Goal: Task Accomplishment & Management: Use online tool/utility

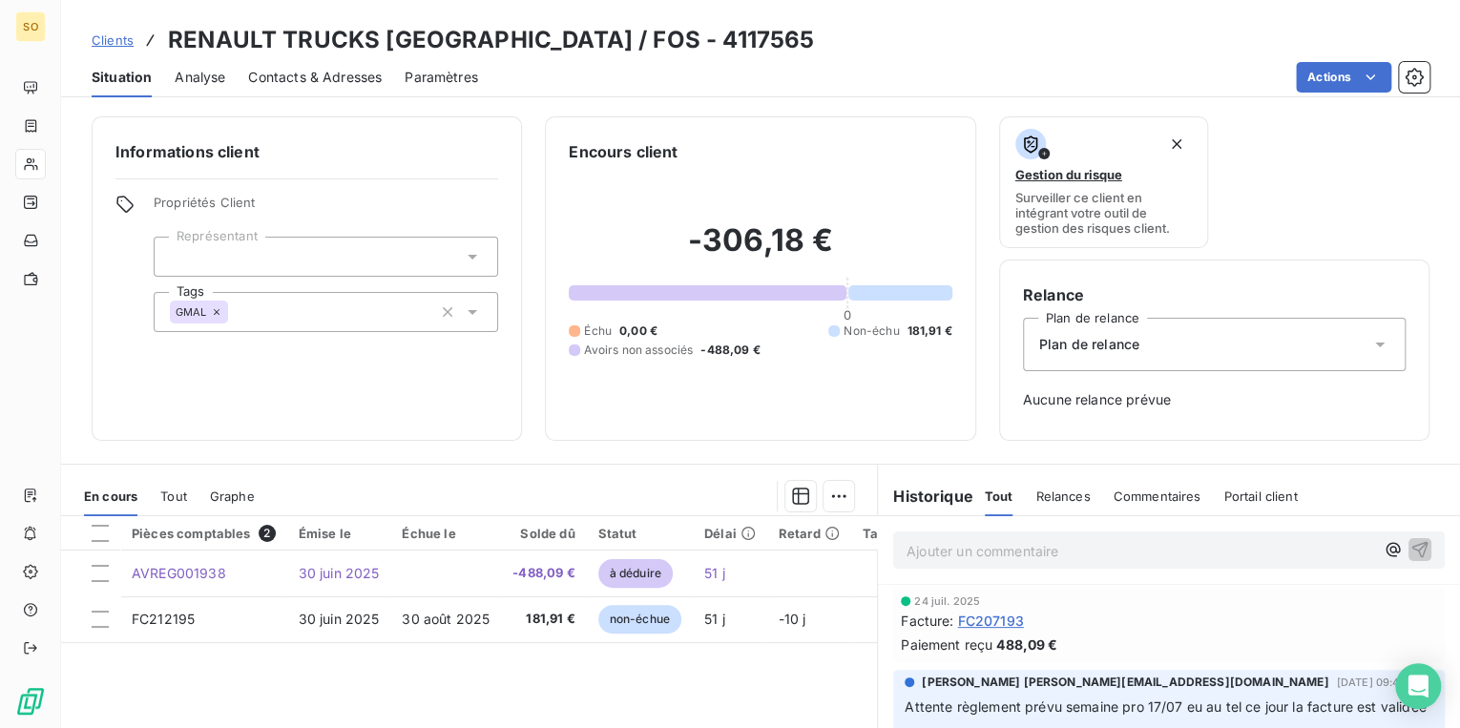
scroll to position [76, 0]
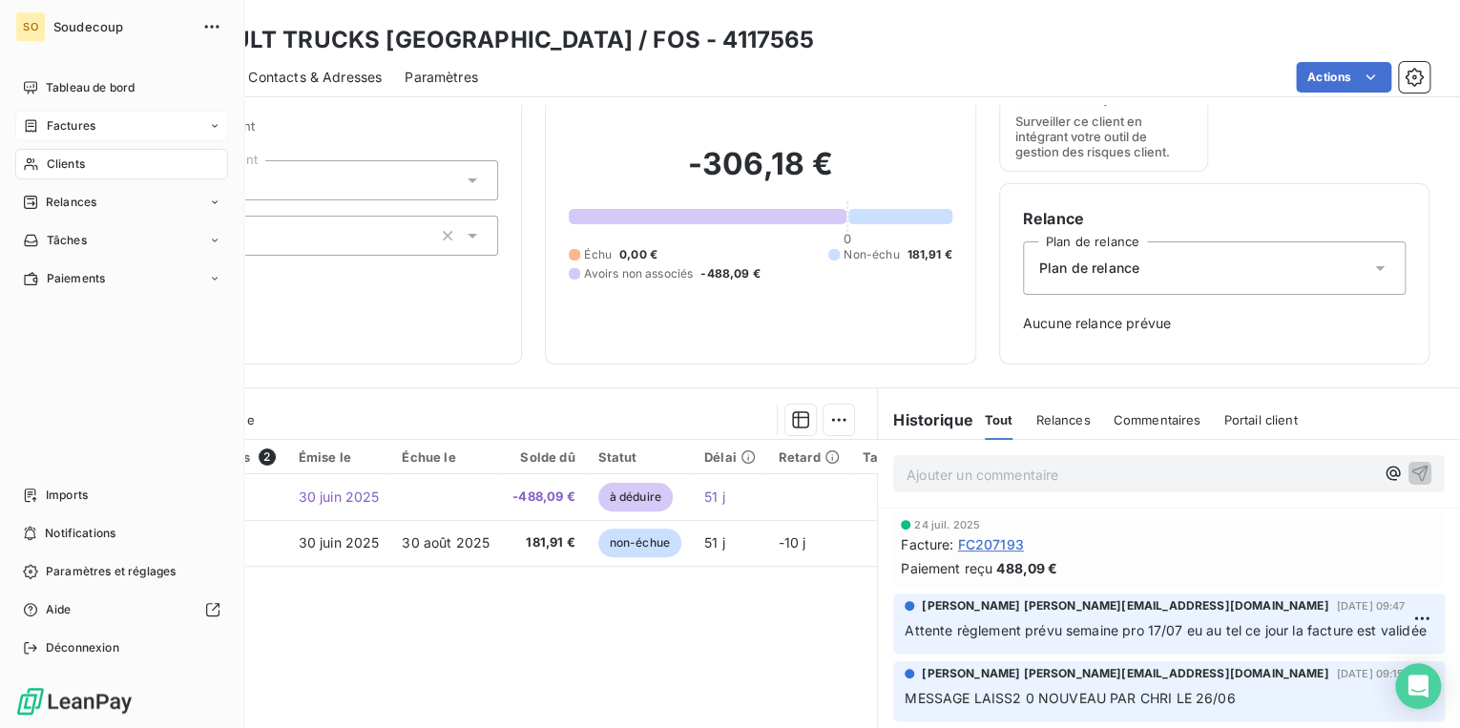
click at [71, 124] on span "Factures" at bounding box center [71, 125] width 49 height 17
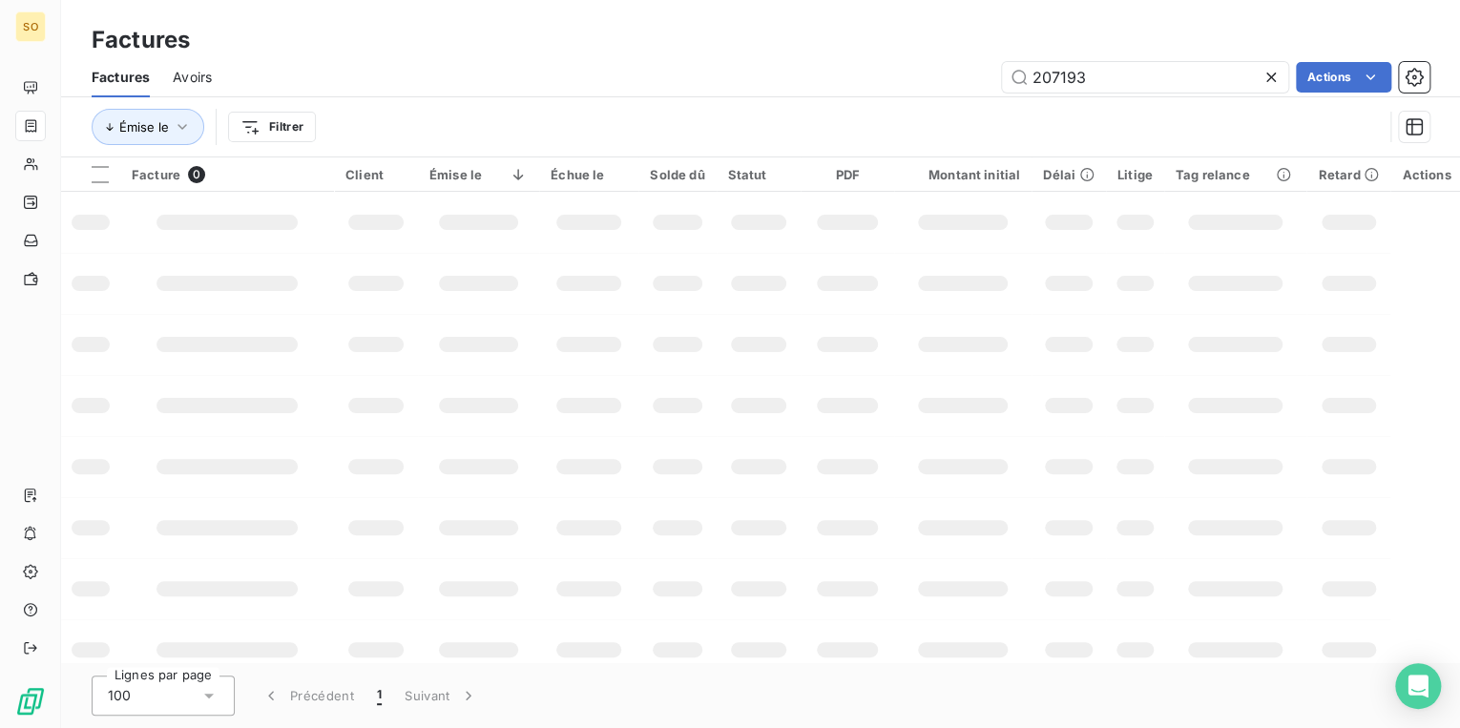
drag, startPoint x: 1038, startPoint y: 73, endPoint x: 1394, endPoint y: 110, distance: 357.8
click at [1115, 81] on input "207193" at bounding box center [1145, 77] width 286 height 31
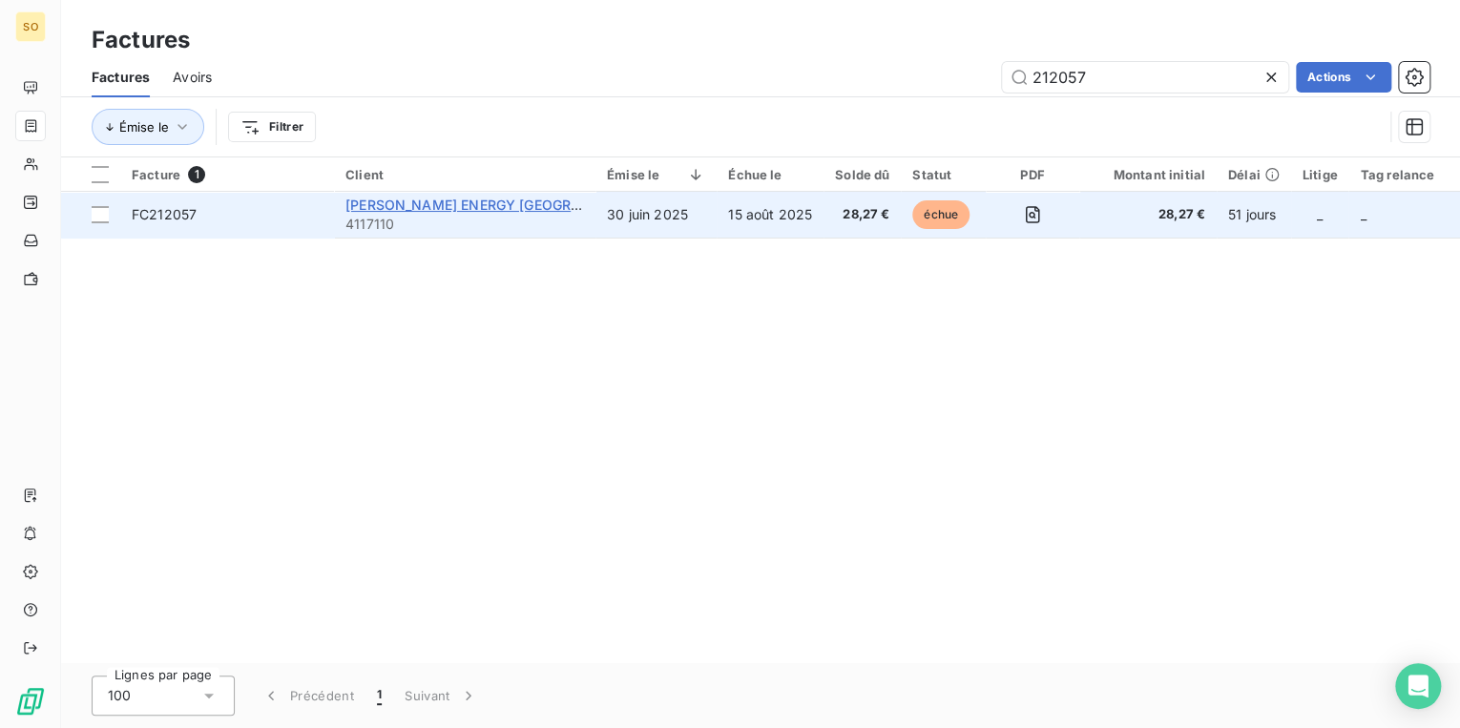
type input "212057"
click at [427, 202] on span "[PERSON_NAME] ENERGY [GEOGRAPHIC_DATA]" at bounding box center [501, 205] width 312 height 16
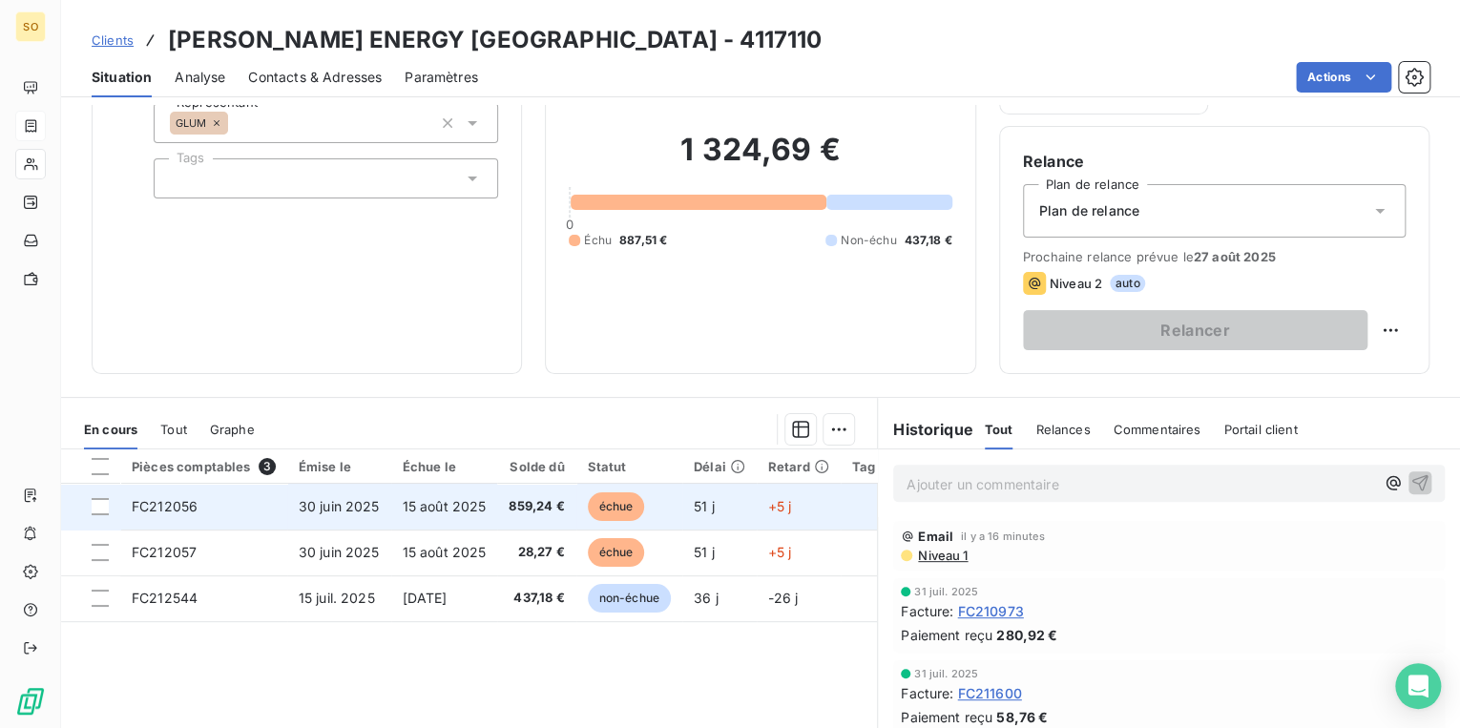
scroll to position [153, 0]
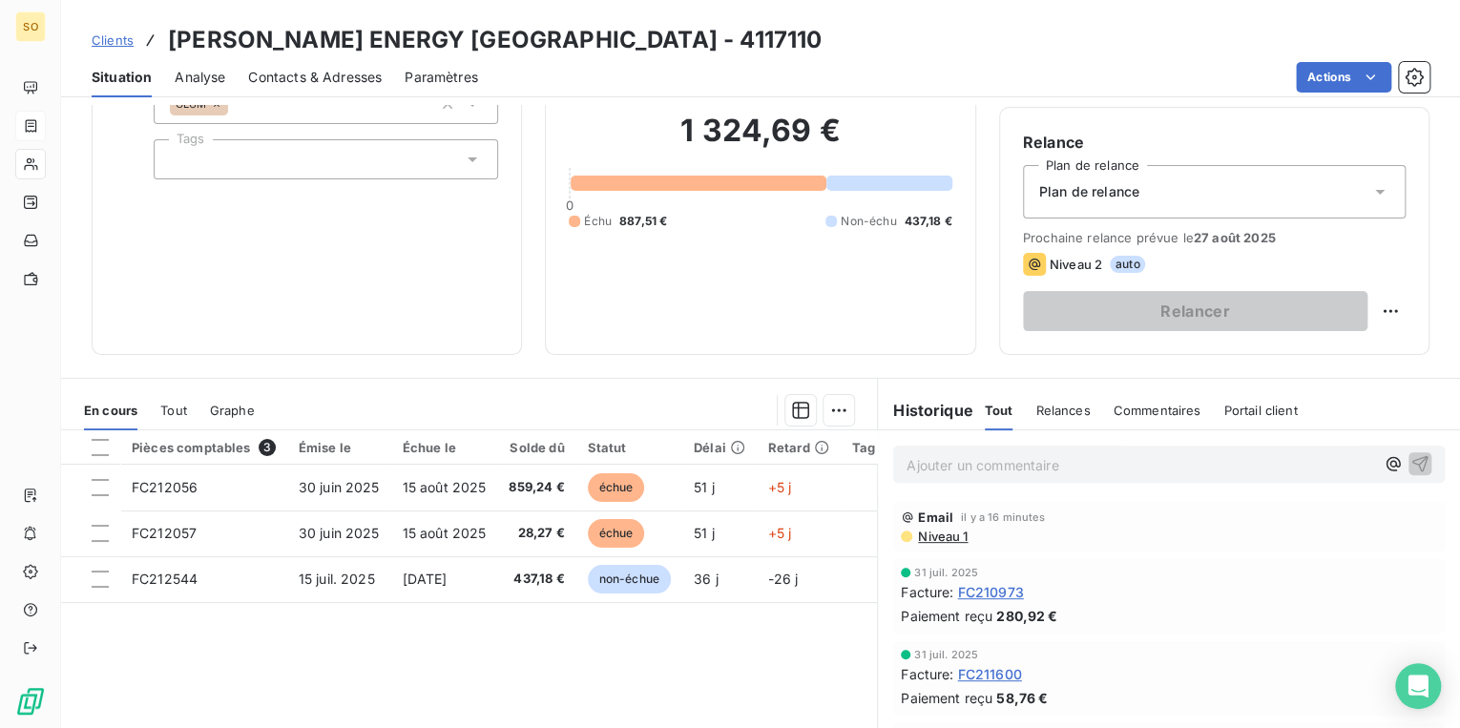
click at [1033, 458] on p "Ajouter un commentaire ﻿" at bounding box center [1141, 465] width 468 height 24
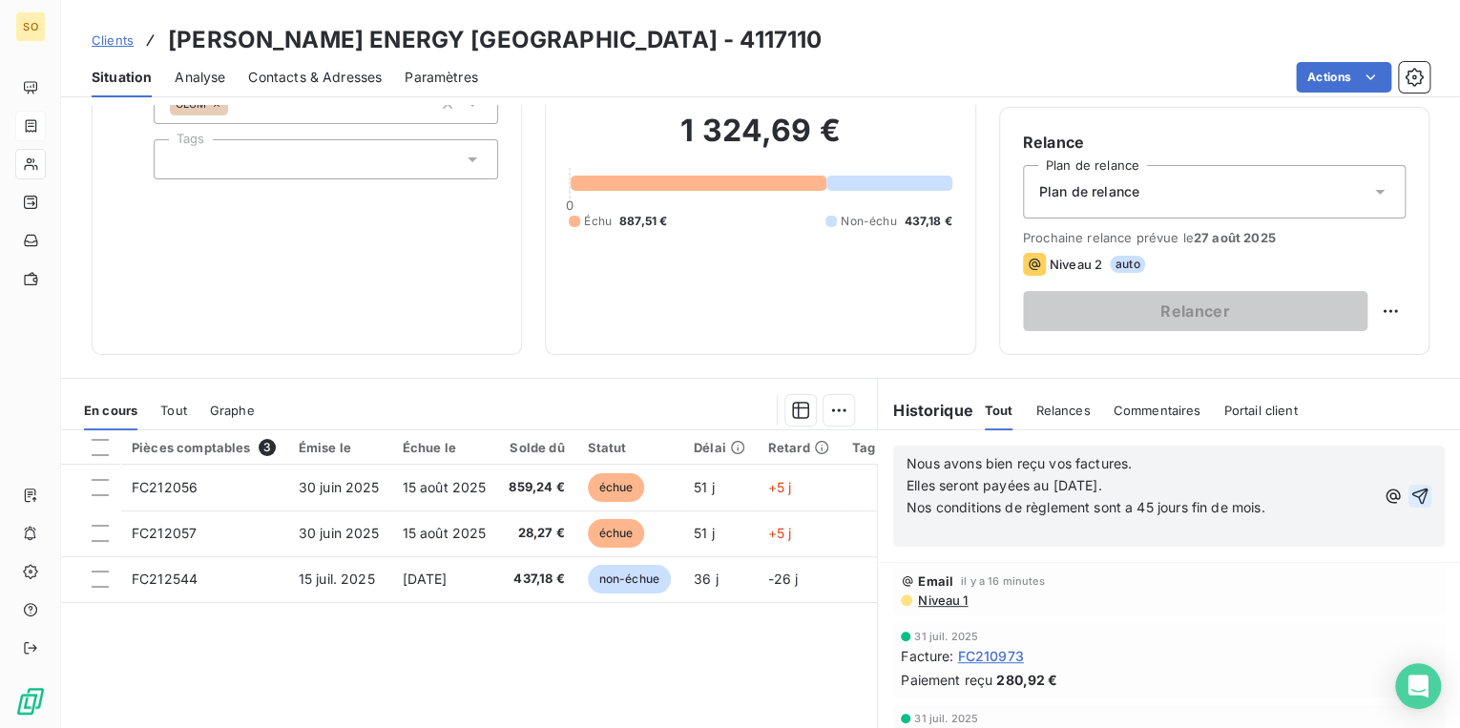
click at [1410, 493] on icon "button" at bounding box center [1419, 496] width 19 height 19
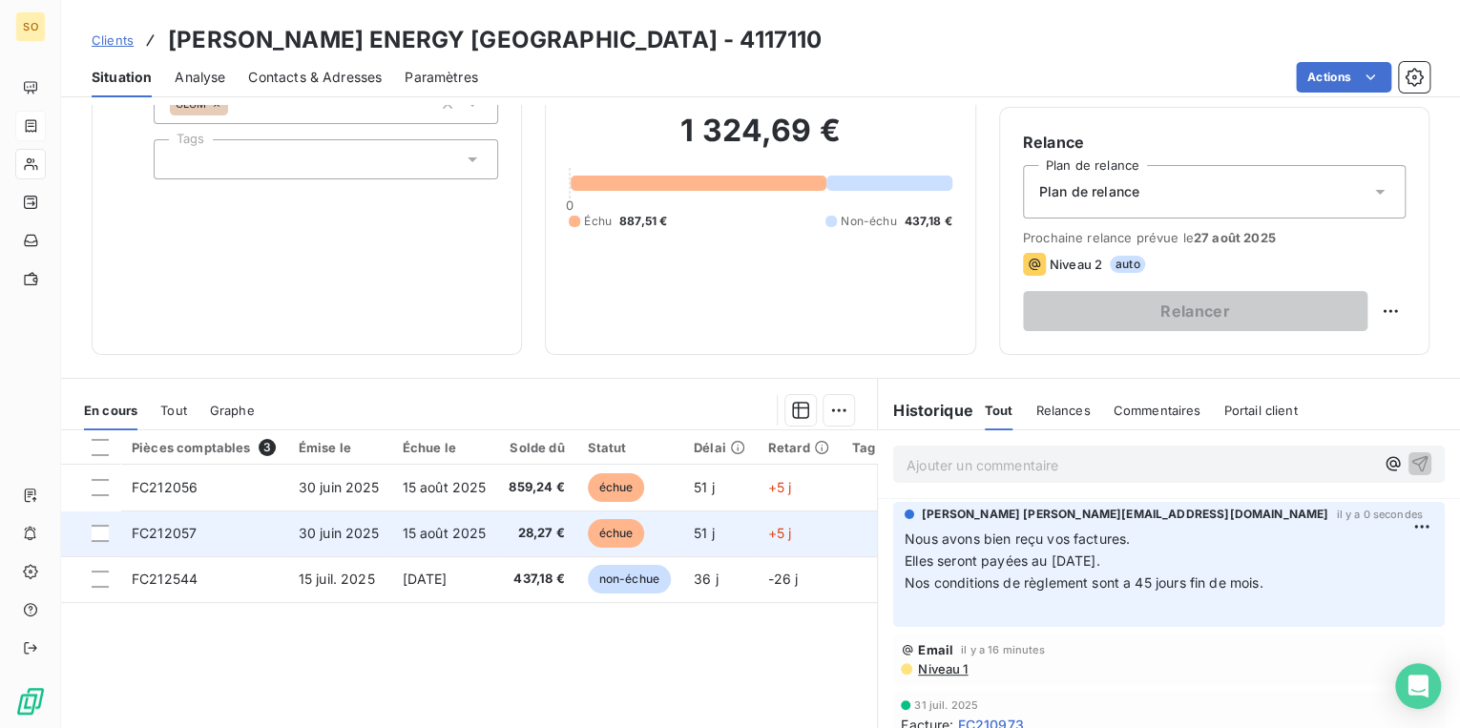
click at [613, 531] on span "échue" at bounding box center [616, 533] width 57 height 29
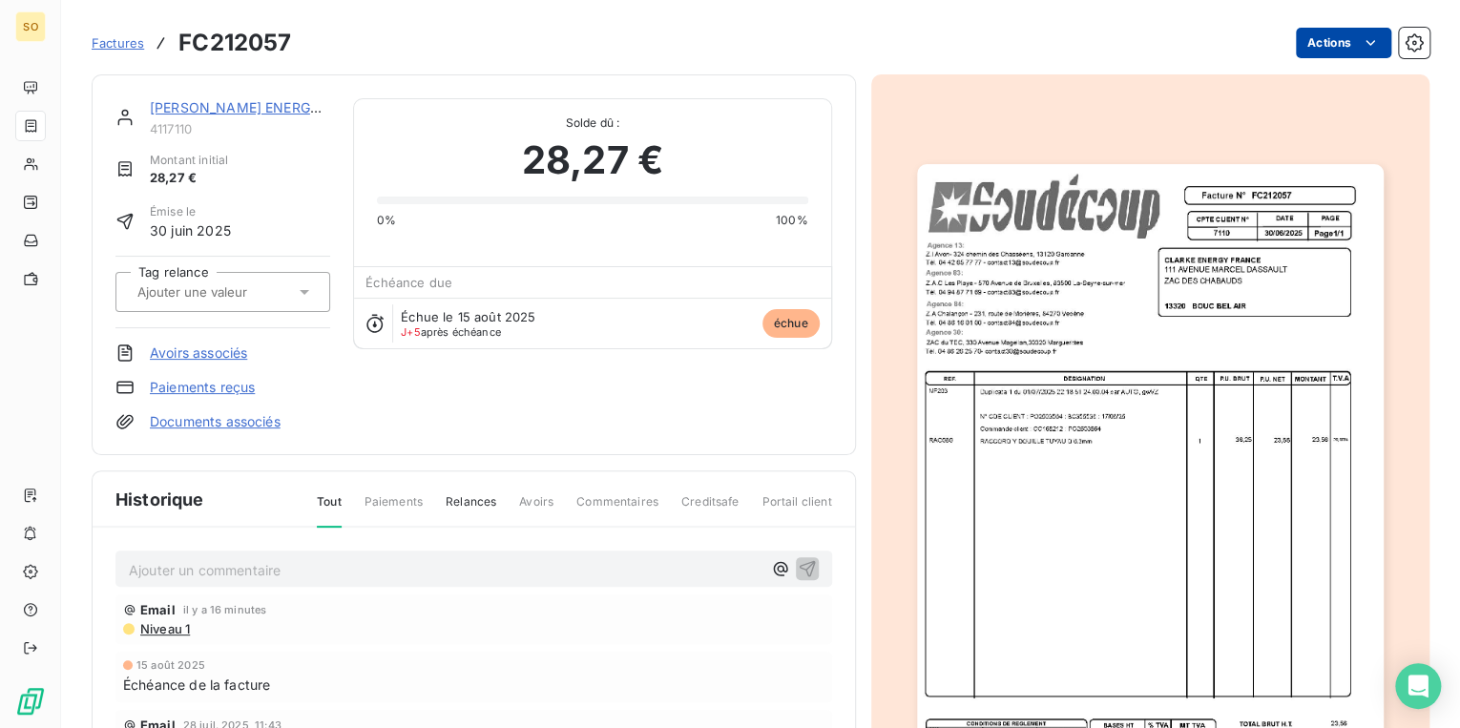
click at [1309, 46] on html "SO Factures FC212057 Actions [PERSON_NAME] ENERGY [GEOGRAPHIC_DATA] 4117110 Mon…" at bounding box center [730, 364] width 1460 height 728
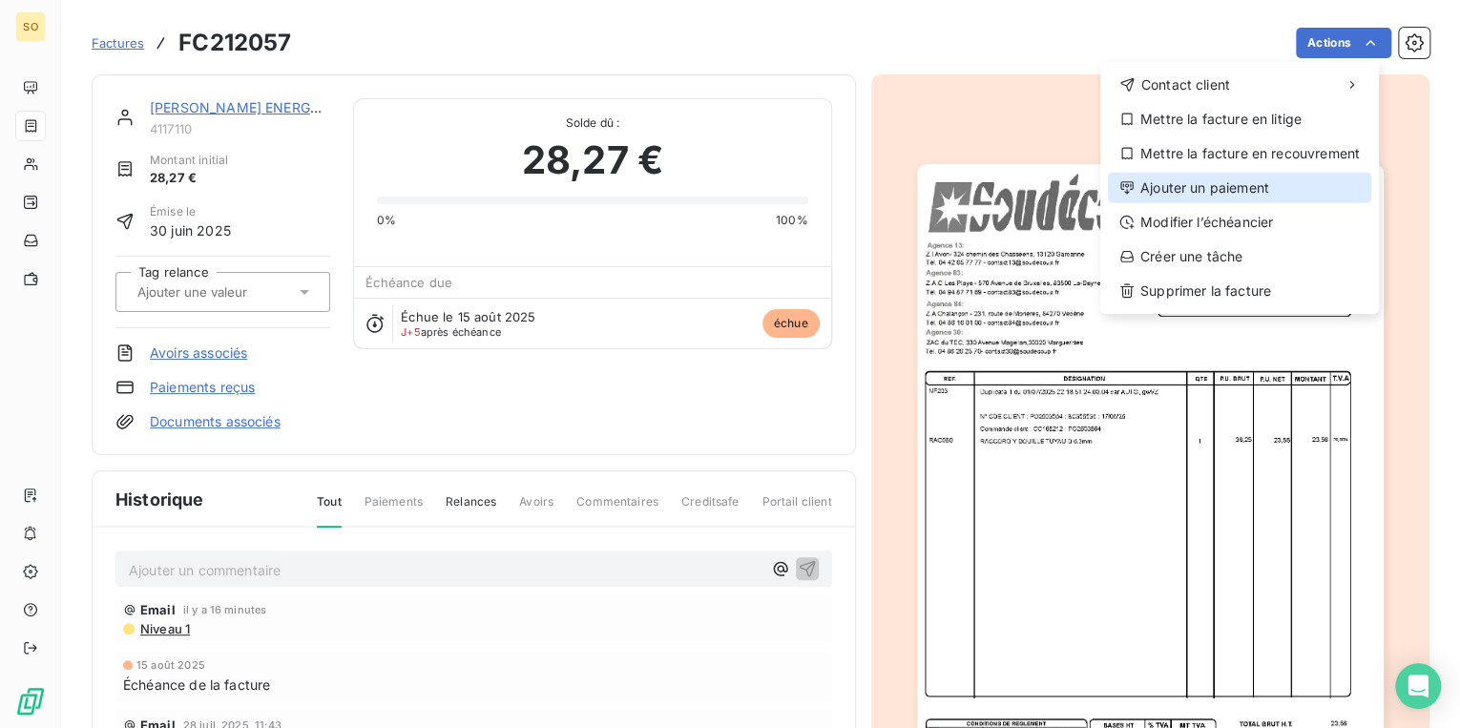
click at [1196, 188] on div "Ajouter un paiement" at bounding box center [1239, 188] width 263 height 31
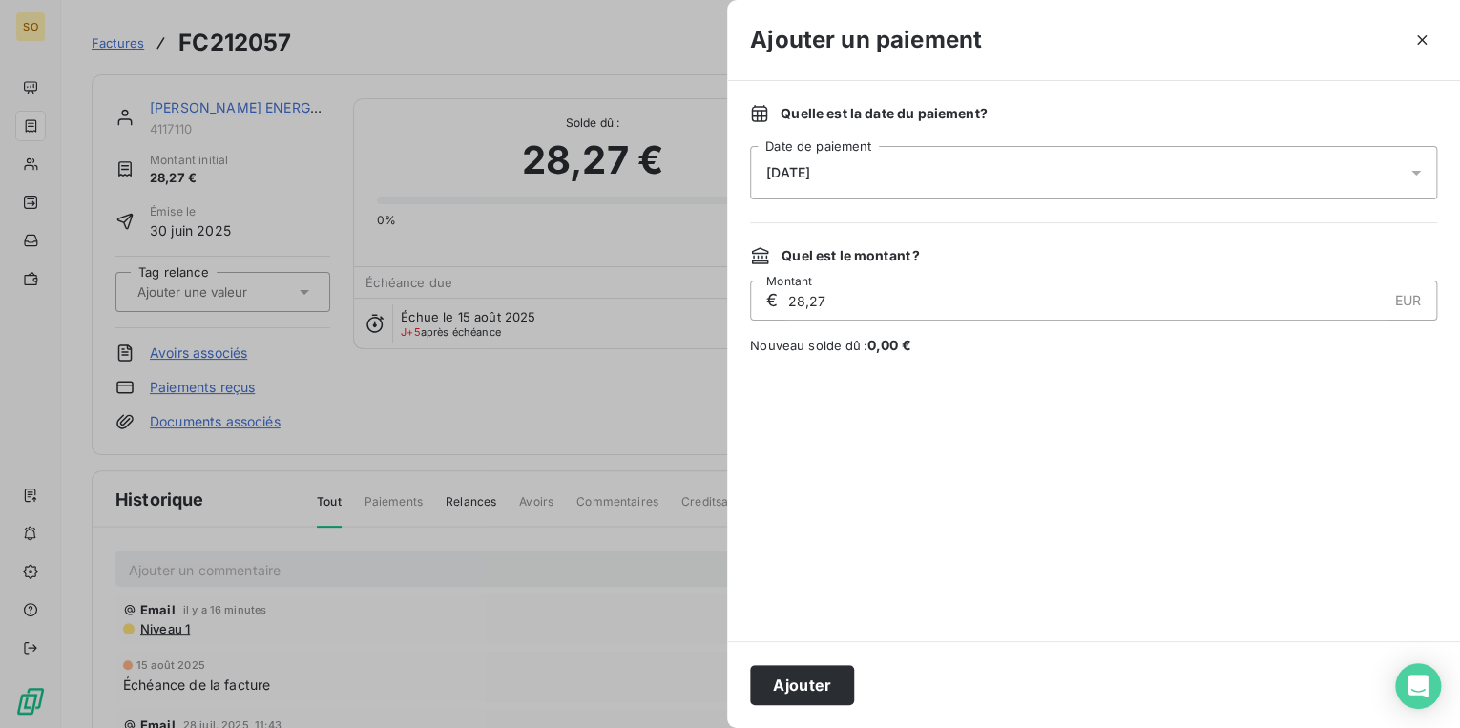
click at [1419, 169] on icon at bounding box center [1416, 172] width 19 height 19
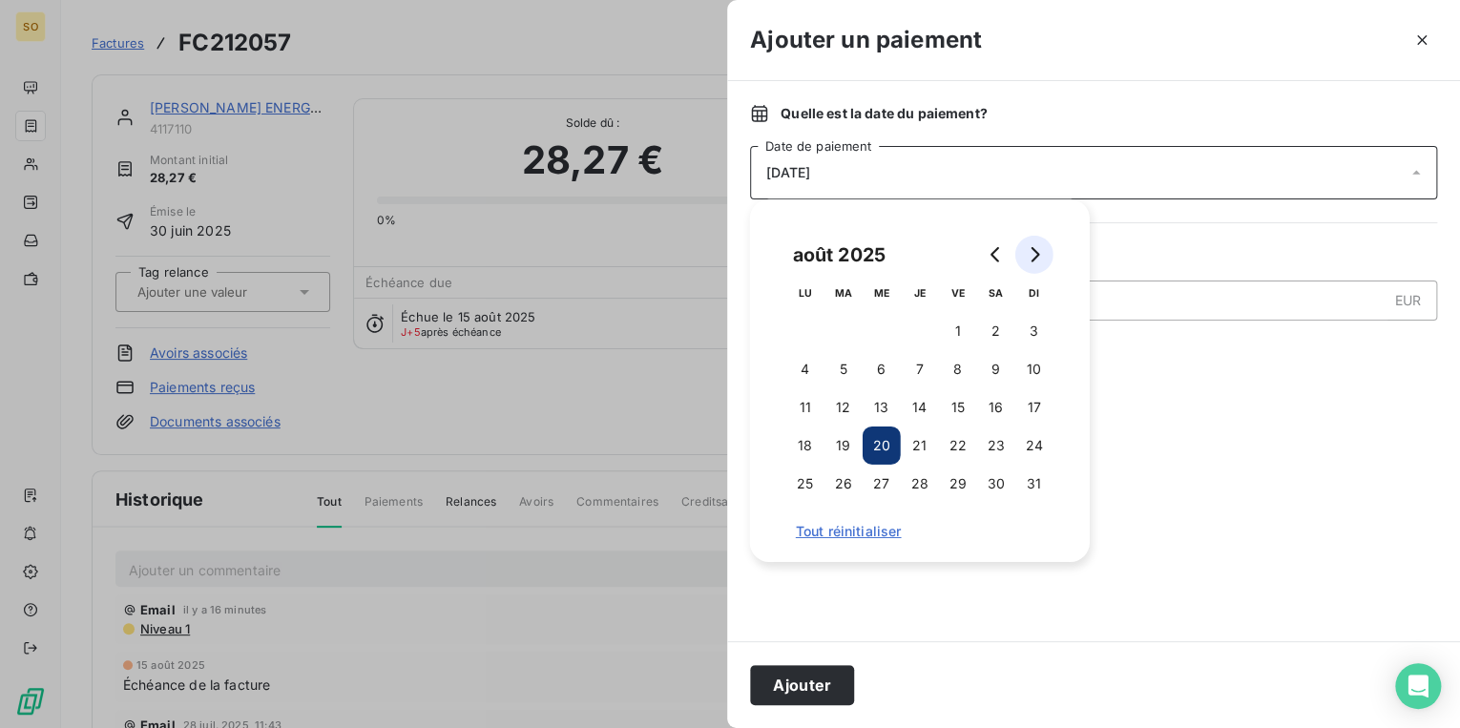
click at [1031, 248] on icon "Go to next month" at bounding box center [1034, 254] width 15 height 15
drag, startPoint x: 847, startPoint y: 333, endPoint x: 794, endPoint y: 467, distance: 143.9
click at [847, 335] on button "2" at bounding box center [843, 331] width 38 height 38
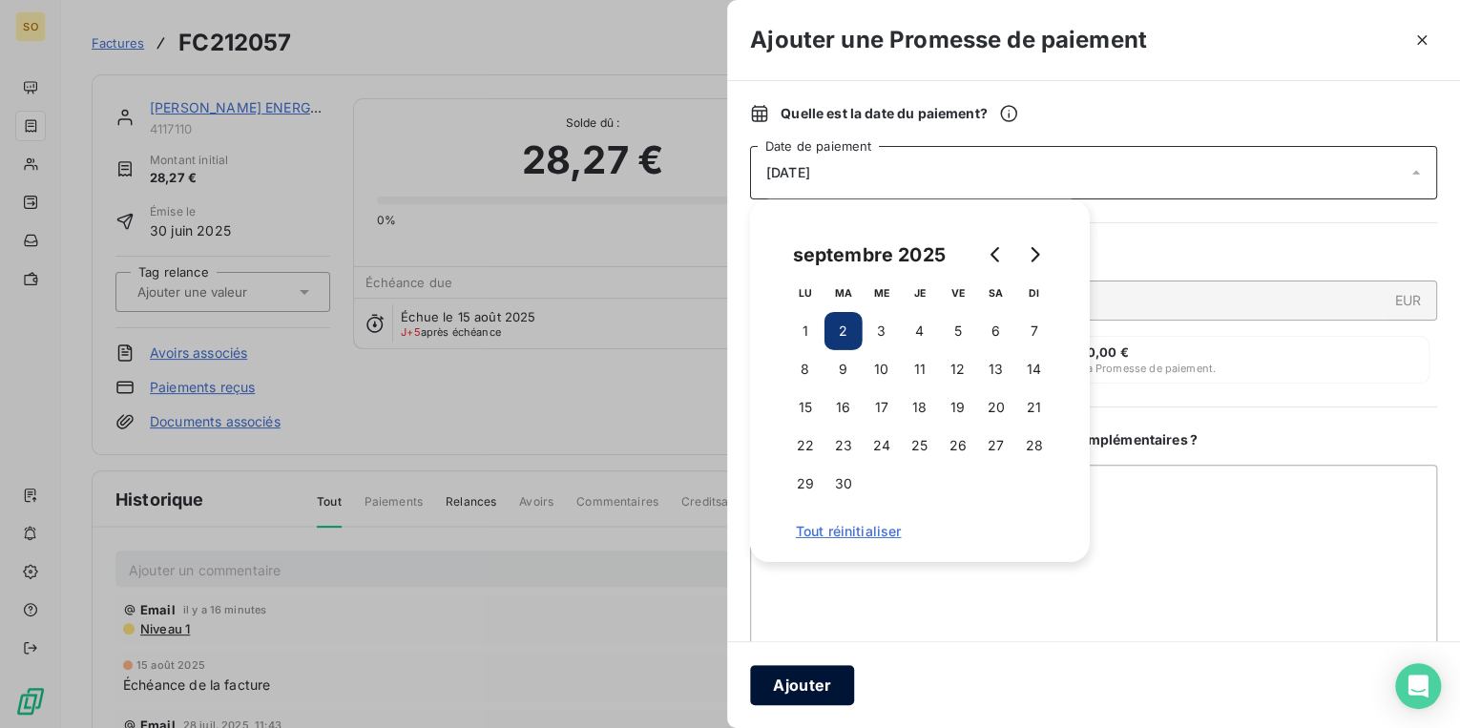
click at [781, 683] on button "Ajouter" at bounding box center [802, 685] width 104 height 40
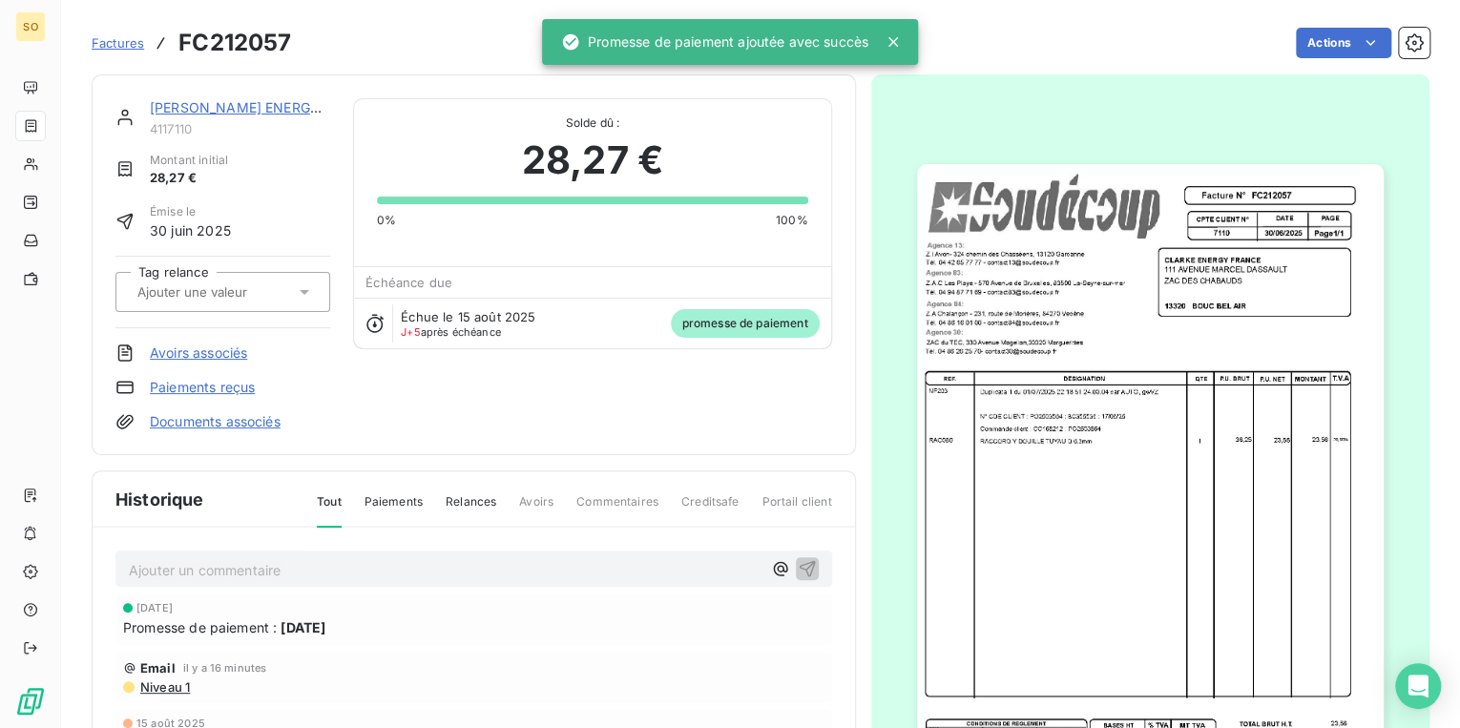
click at [266, 102] on link "[PERSON_NAME] ENERGY [GEOGRAPHIC_DATA]" at bounding box center [306, 107] width 313 height 16
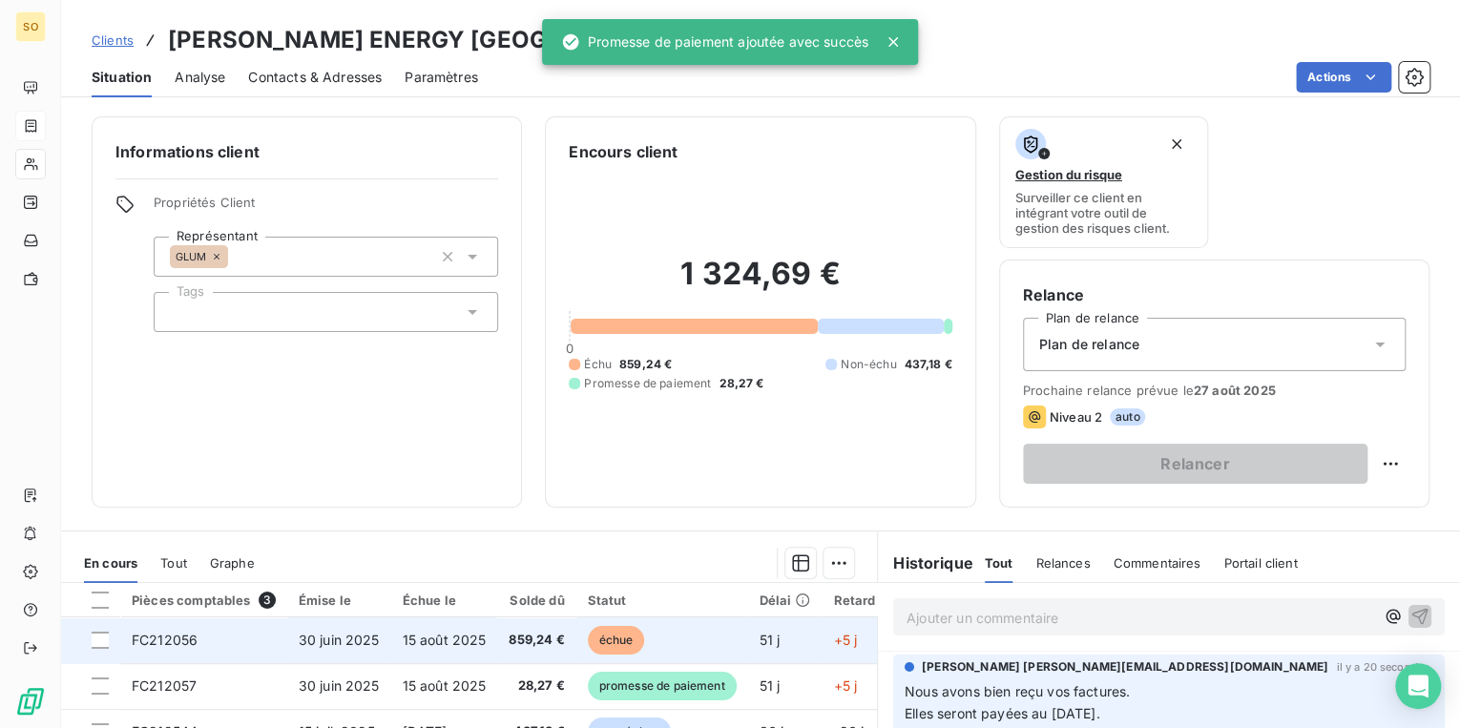
click at [604, 623] on td "échue" at bounding box center [662, 640] width 172 height 46
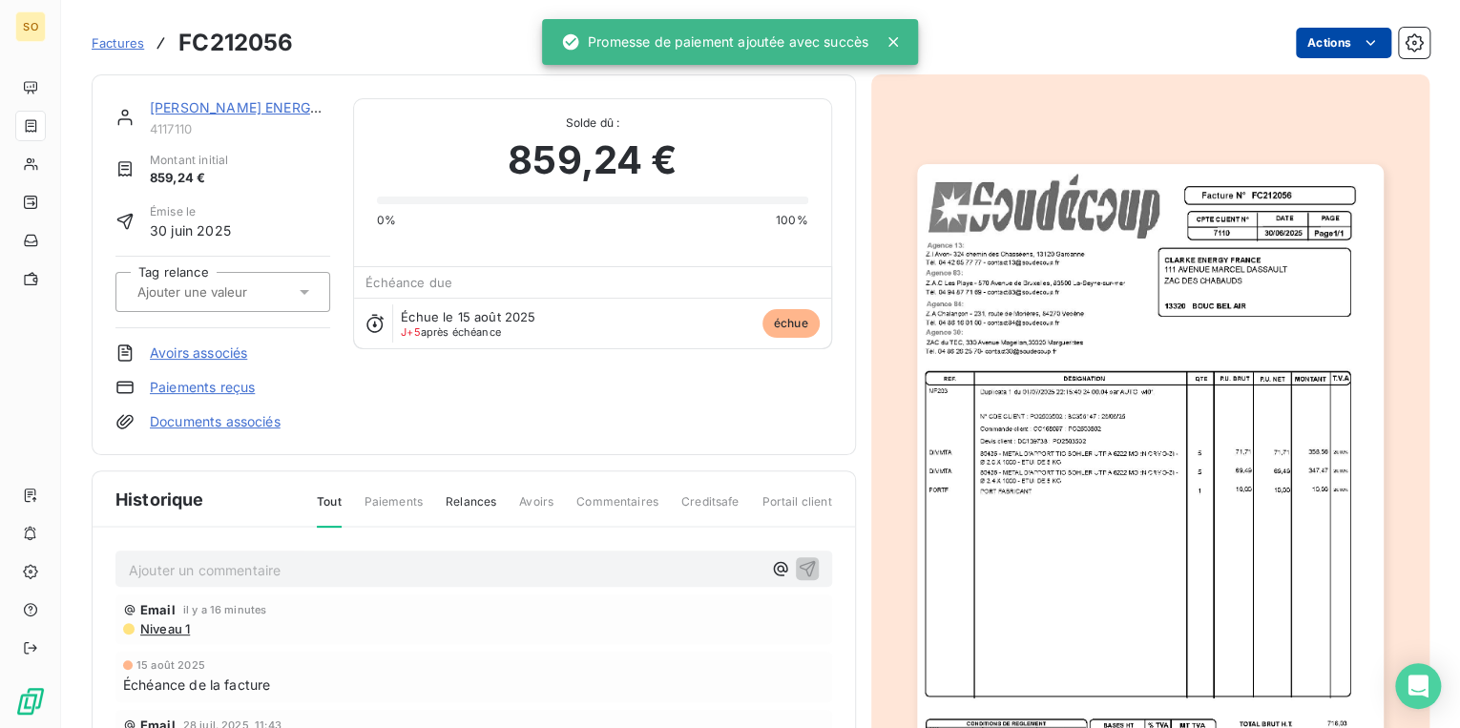
click at [1324, 43] on html "SO Factures FC212056 Actions [PERSON_NAME] ENERGY [GEOGRAPHIC_DATA] 4117110 Mon…" at bounding box center [730, 364] width 1460 height 728
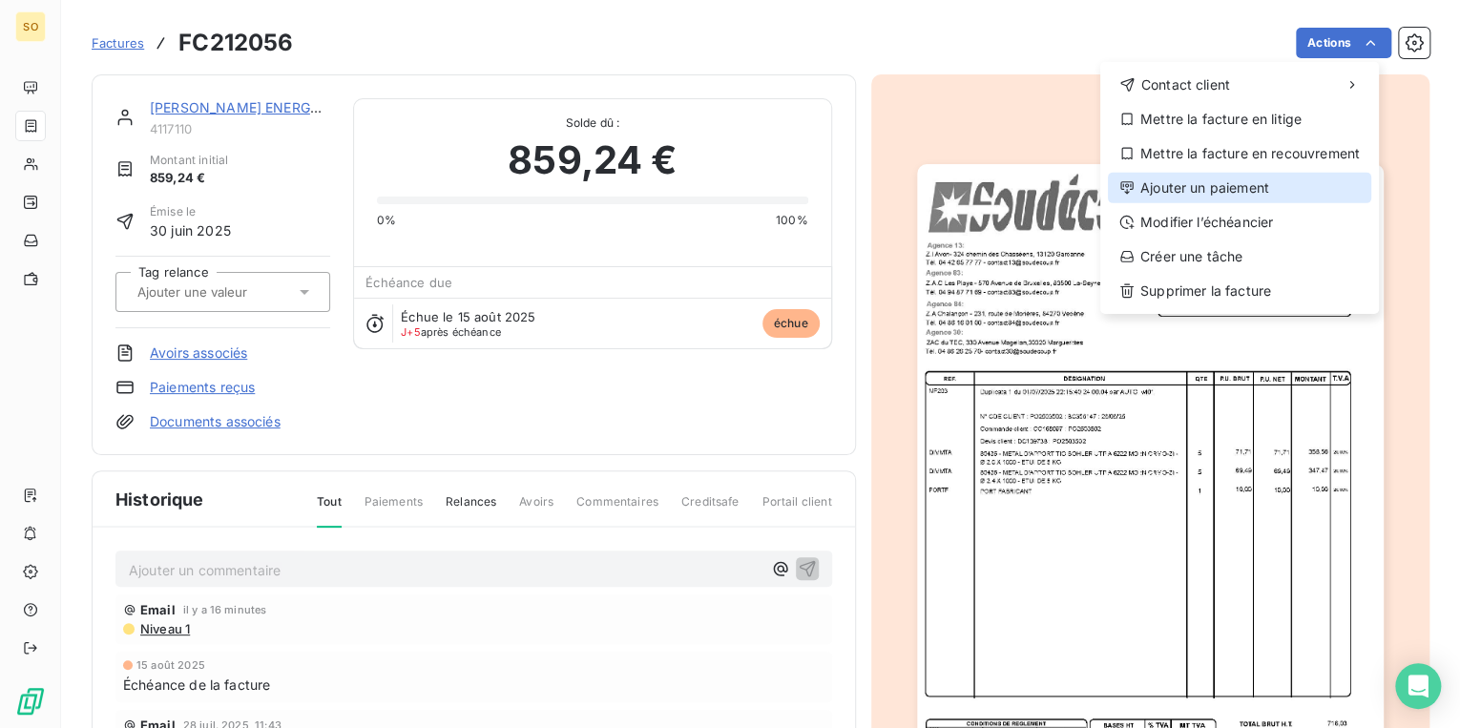
click at [1240, 200] on div "Ajouter un paiement" at bounding box center [1239, 188] width 263 height 31
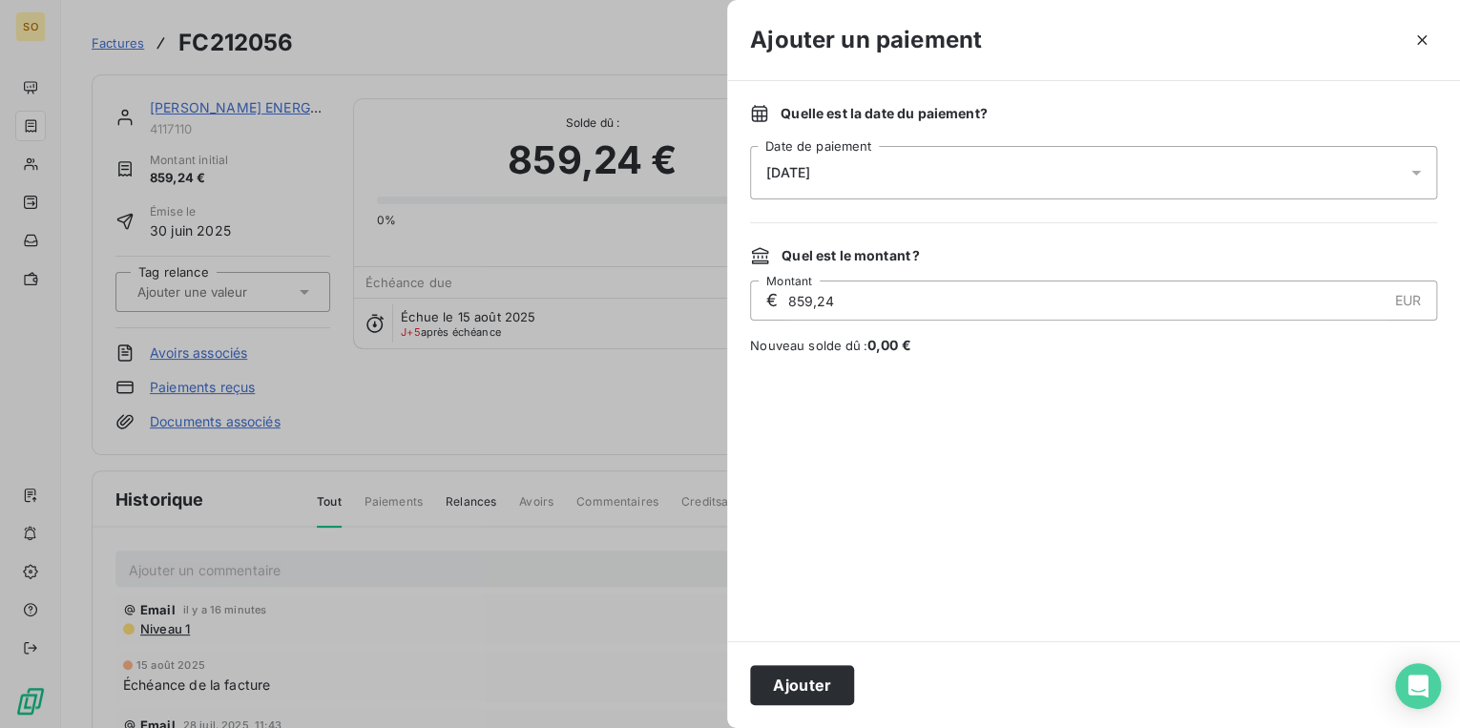
click at [810, 174] on span "[DATE]" at bounding box center [788, 172] width 44 height 15
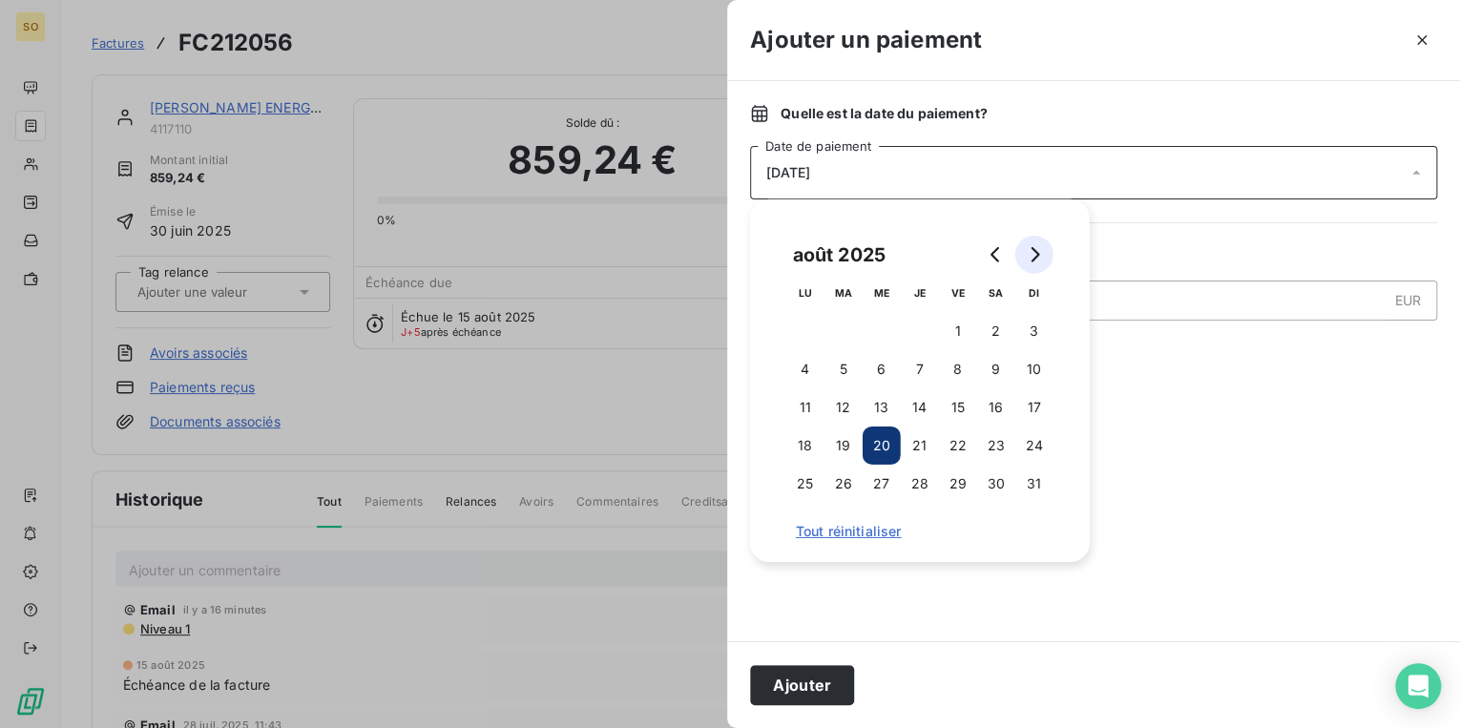
click at [1032, 250] on icon "Go to next month" at bounding box center [1035, 254] width 9 height 15
click at [836, 328] on button "2" at bounding box center [843, 331] width 38 height 38
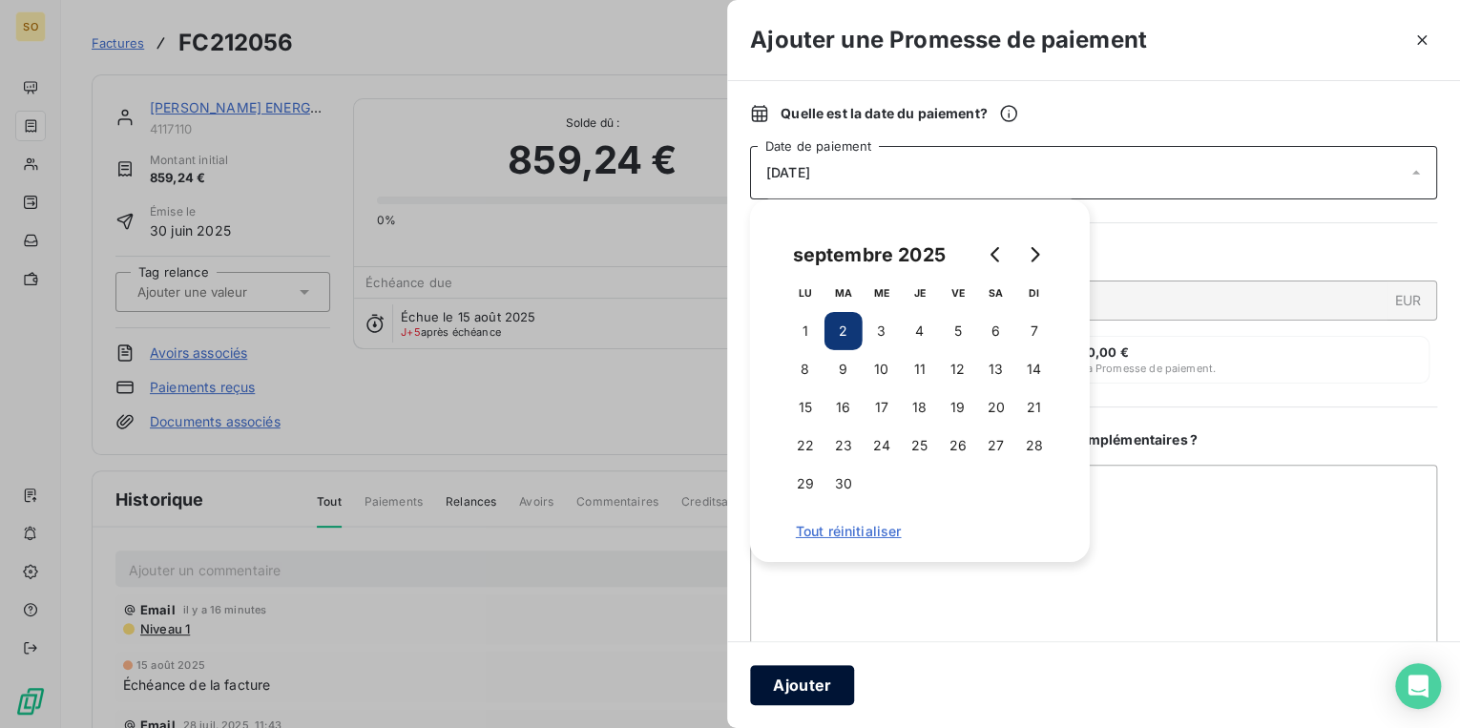
click at [799, 691] on button "Ajouter" at bounding box center [802, 685] width 104 height 40
